Goal: Navigation & Orientation: Find specific page/section

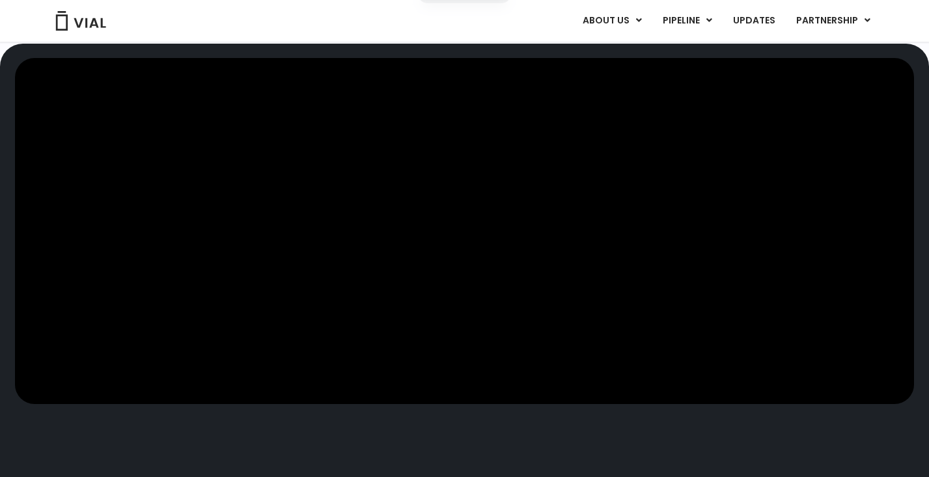
scroll to position [134, 0]
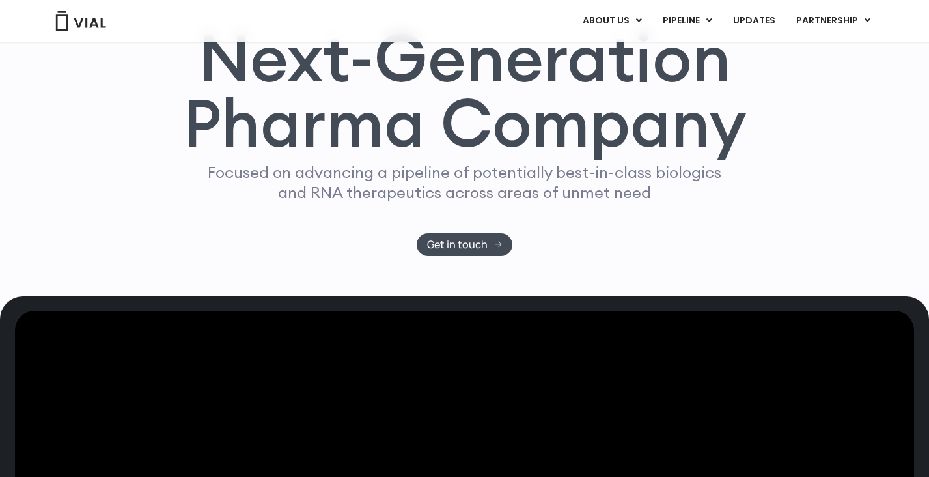
click at [62, 24] on img at bounding box center [81, 21] width 52 height 20
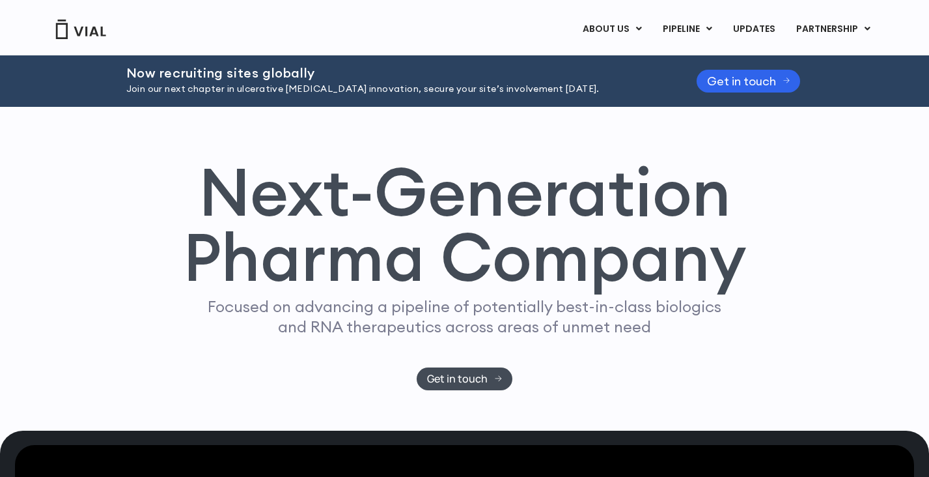
click at [626, 58] on link "ABOUT US" at bounding box center [634, 61] width 114 height 20
